Goal: Information Seeking & Learning: Learn about a topic

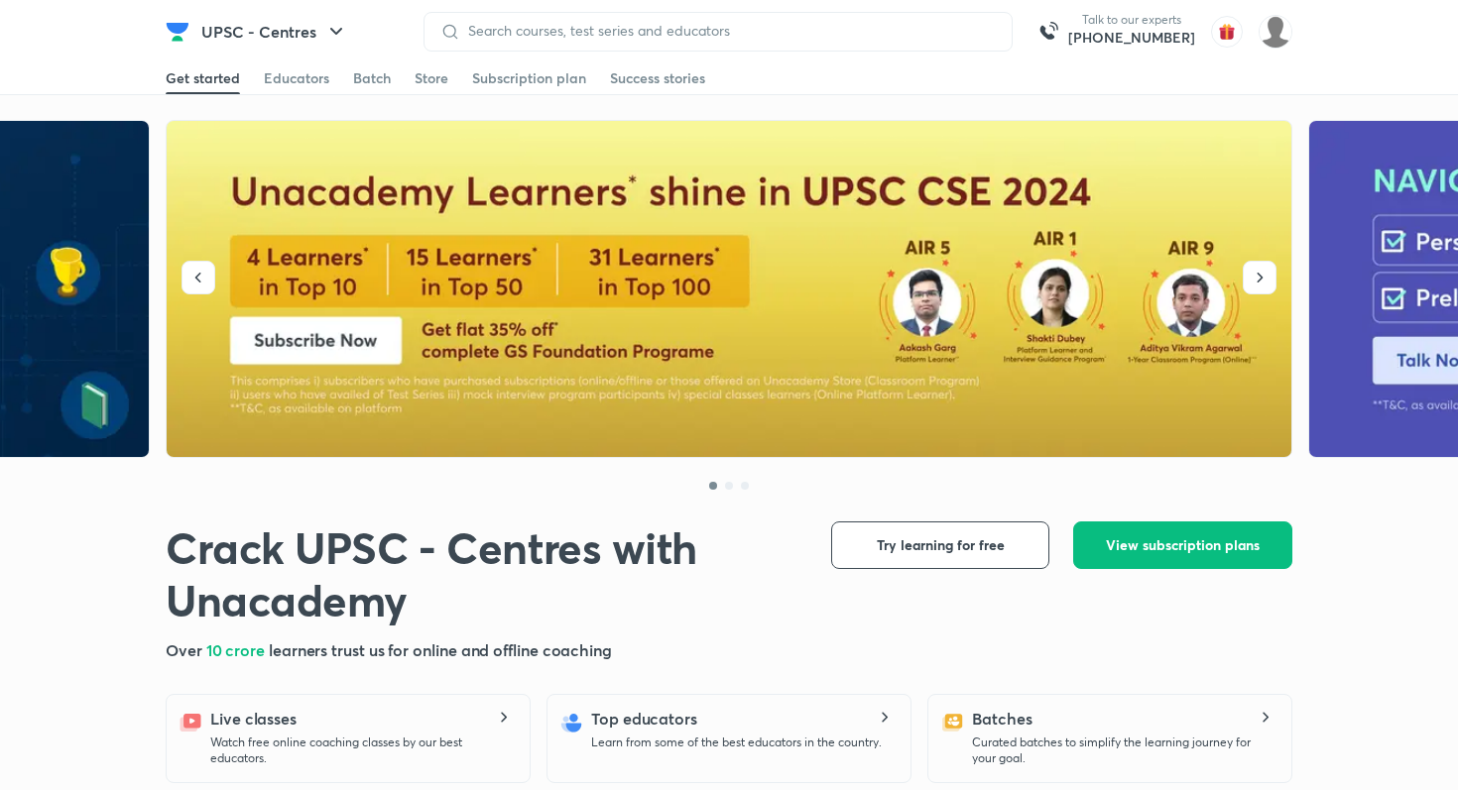
click at [185, 28] on img at bounding box center [178, 32] width 24 height 24
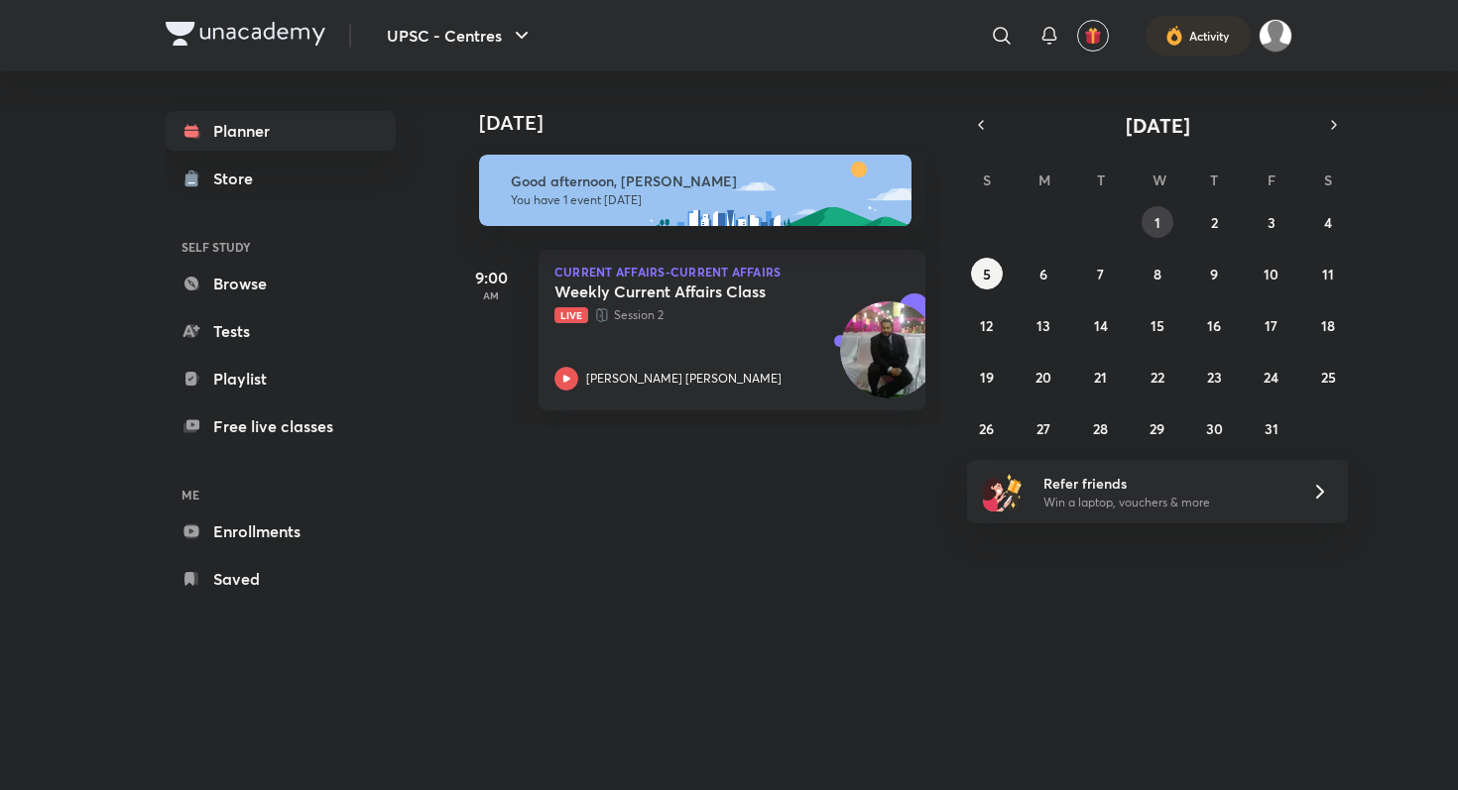
click at [1164, 229] on button "1" at bounding box center [1157, 222] width 32 height 32
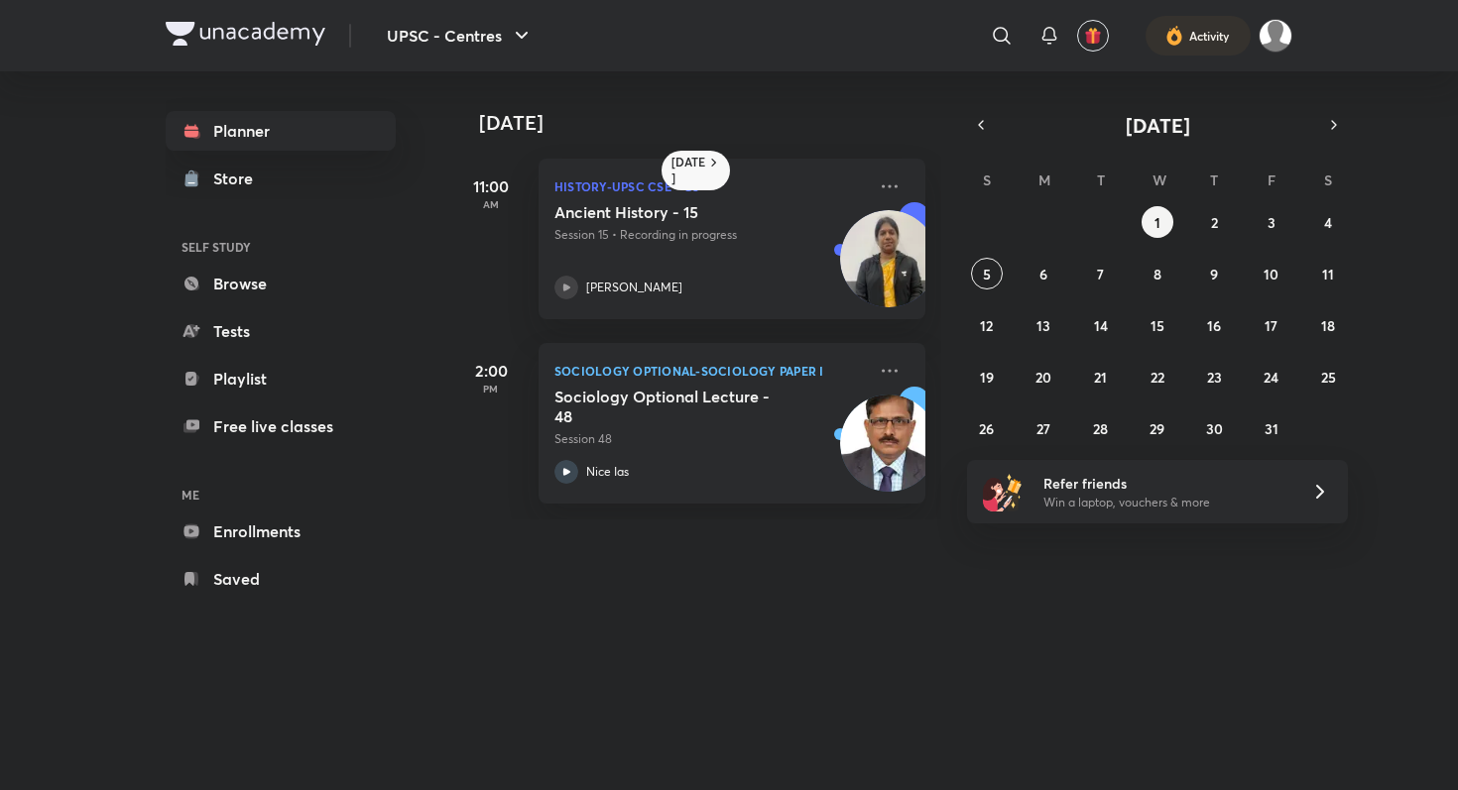
drag, startPoint x: 849, startPoint y: 508, endPoint x: 793, endPoint y: 565, distance: 79.9
click at [793, 565] on div "Today 1 October 11:00 AM History-UPSC CSE - GS Ancient History - 15 Session 15 …" at bounding box center [871, 410] width 841 height 679
